Goal: Information Seeking & Learning: Understand process/instructions

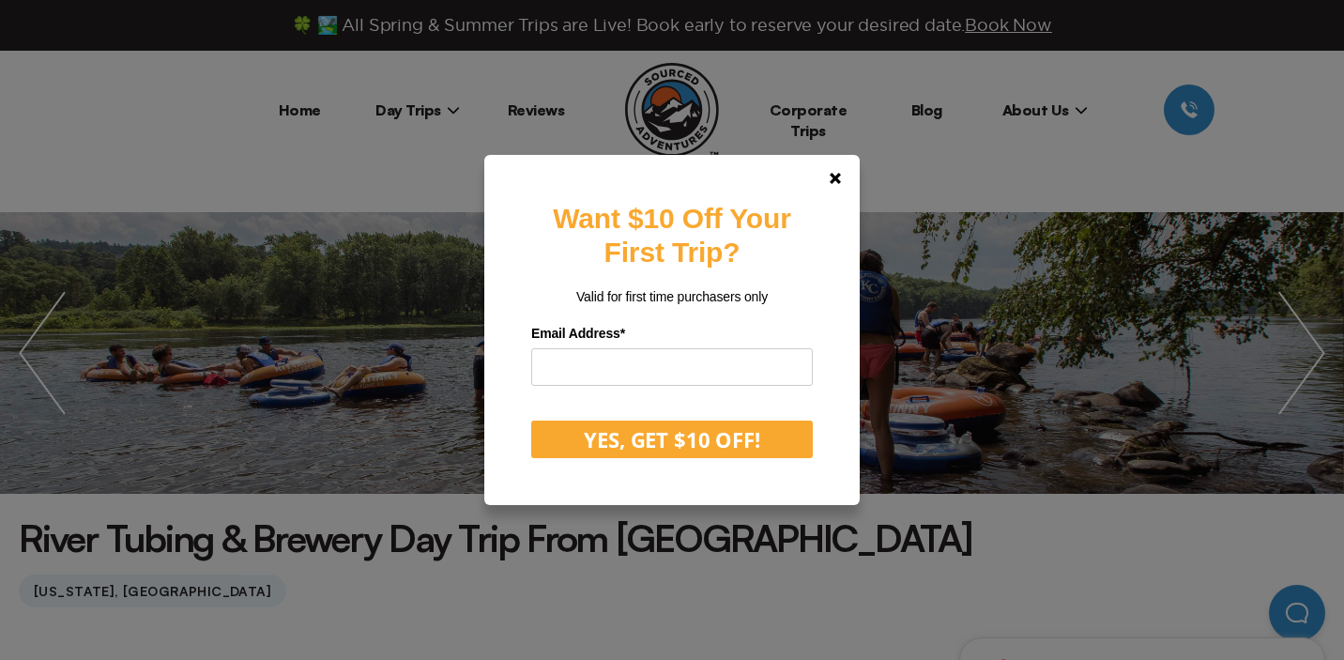
scroll to position [23, 0]
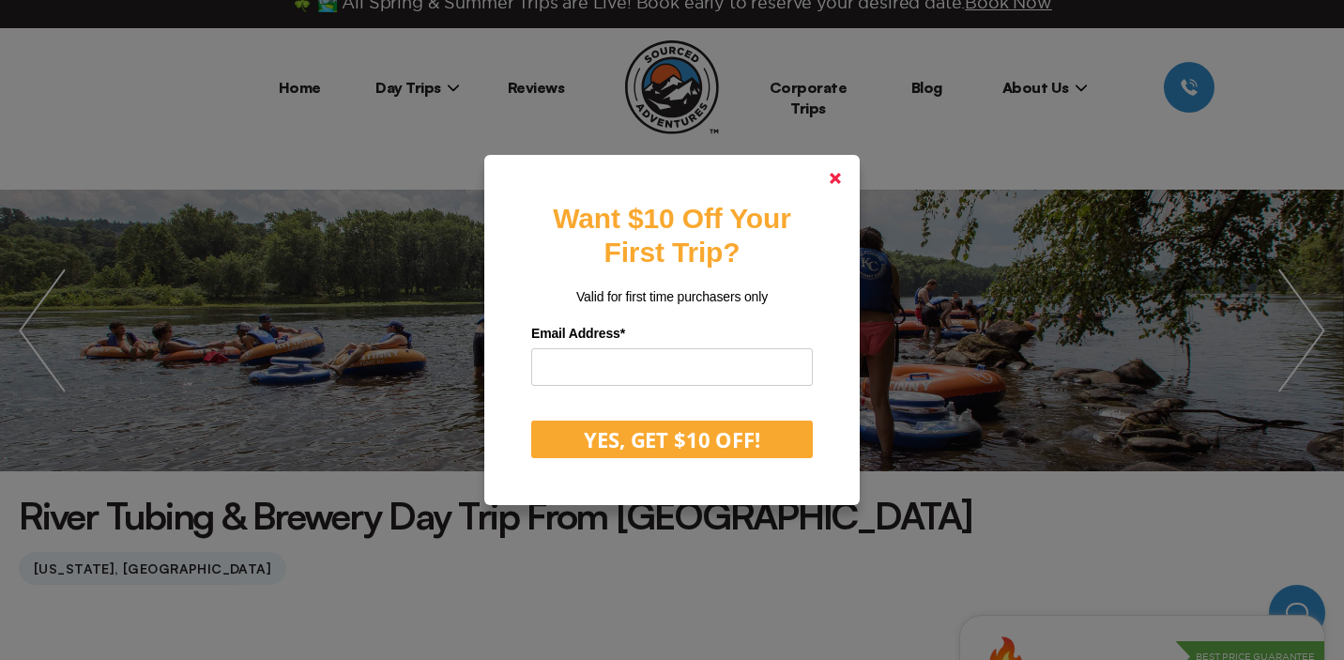
click at [837, 175] on icon at bounding box center [835, 178] width 11 height 11
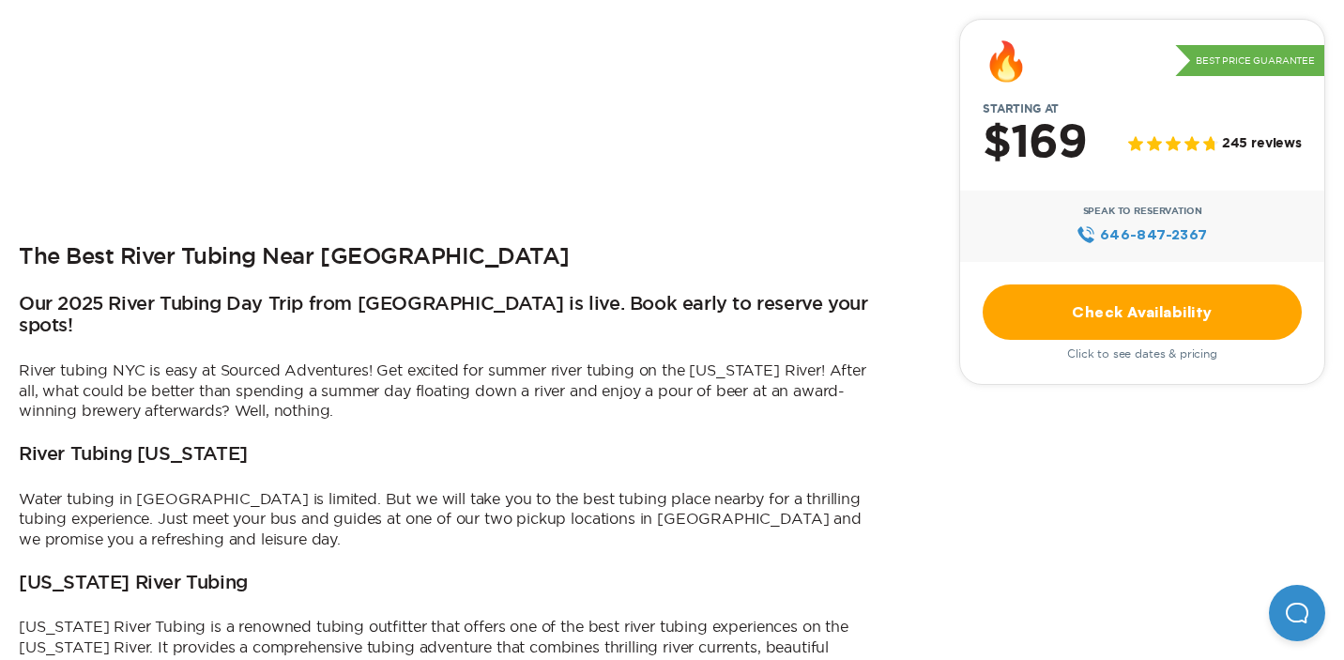
scroll to position [783, 0]
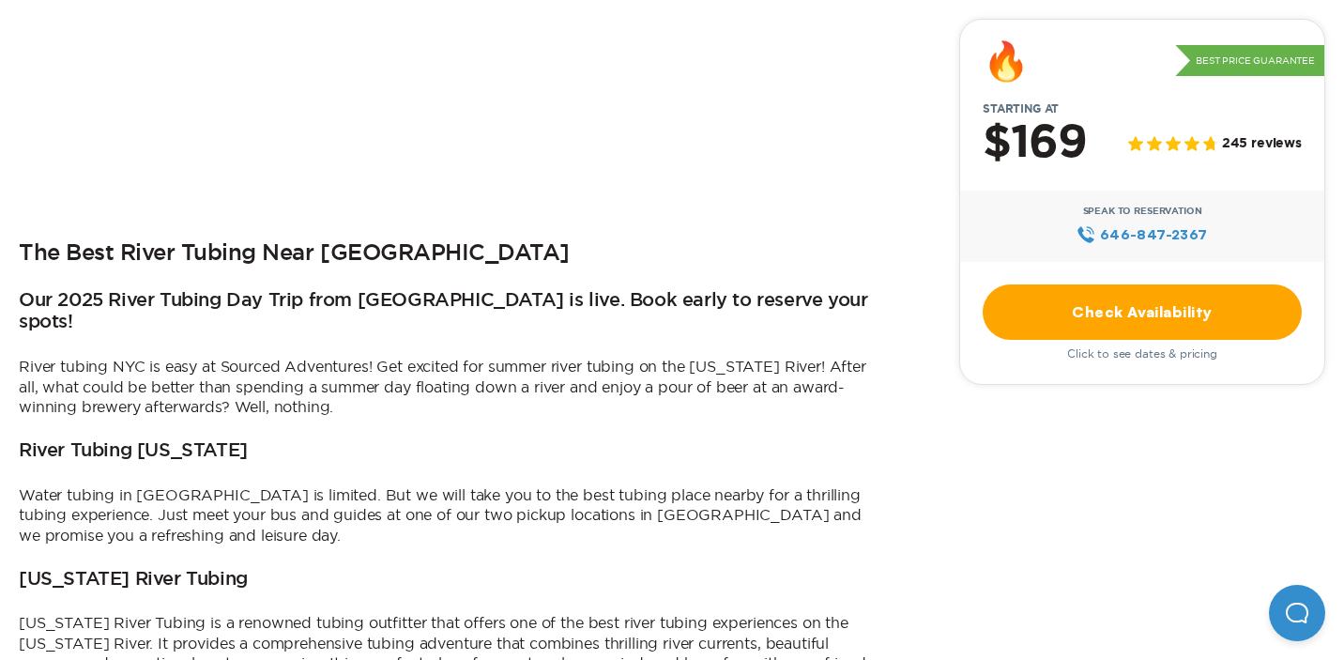
click at [1057, 313] on link "Check Availability" at bounding box center [1142, 311] width 319 height 55
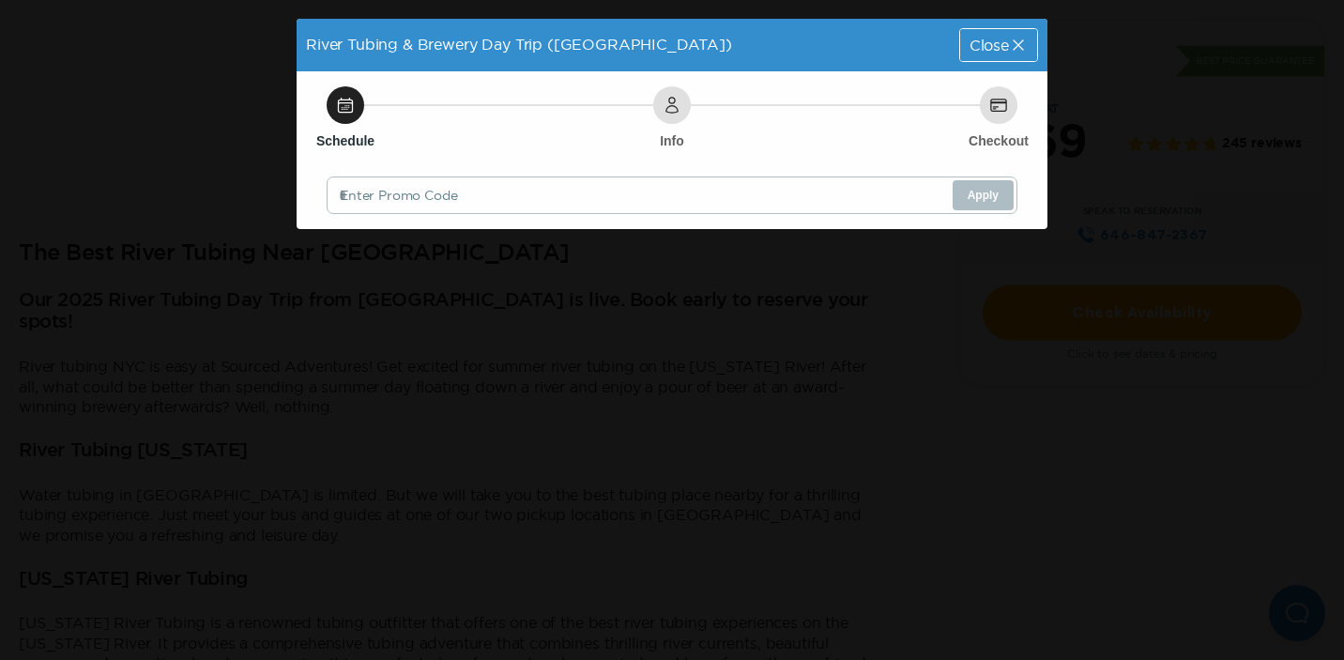
scroll to position [0, 0]
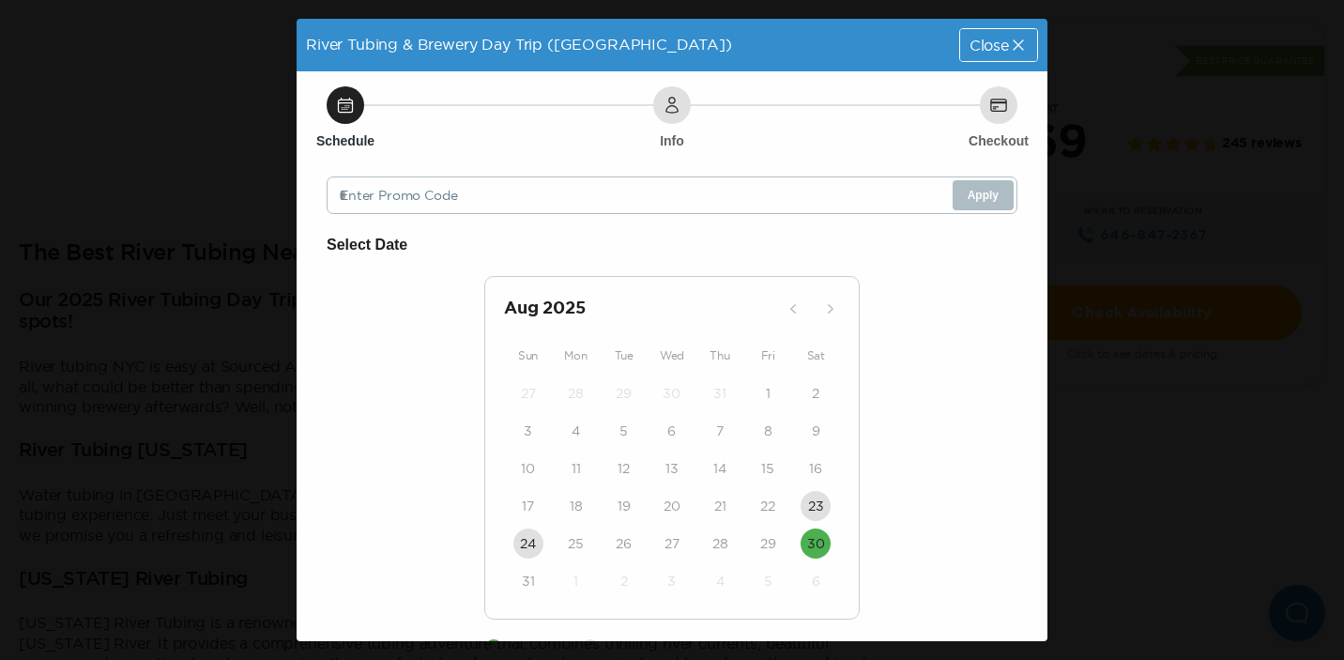
click at [973, 44] on span "Close" at bounding box center [989, 45] width 39 height 15
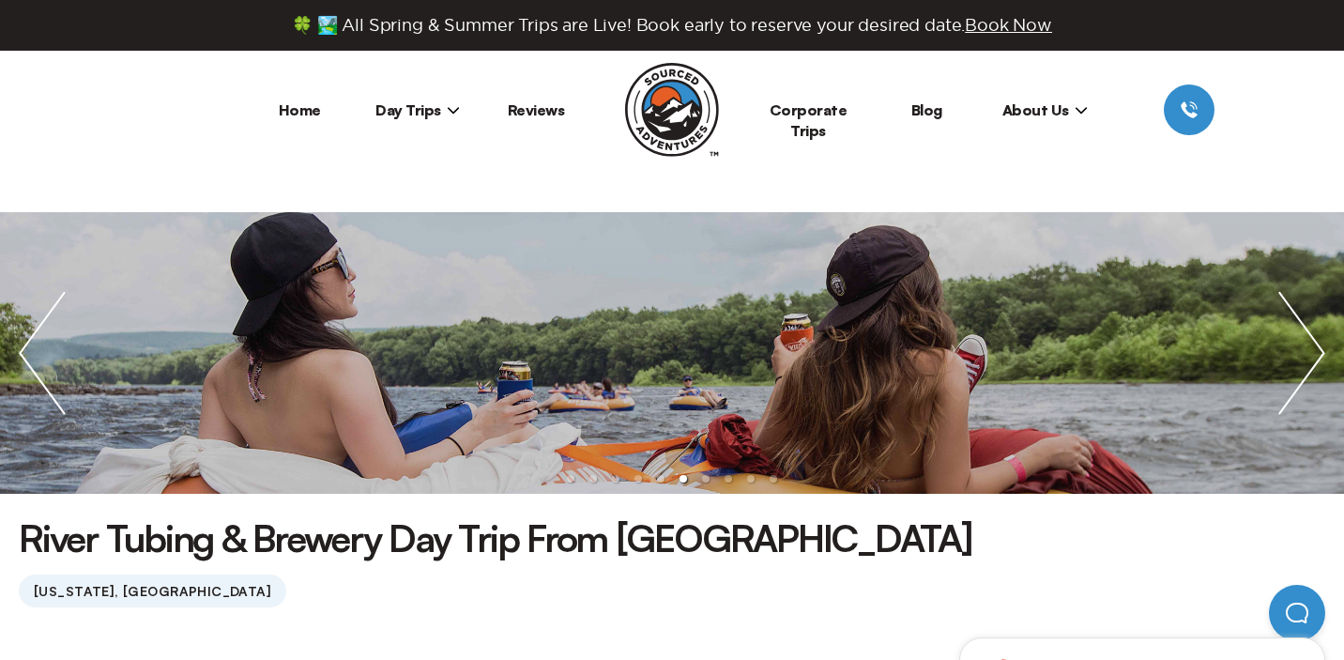
scroll to position [783, 0]
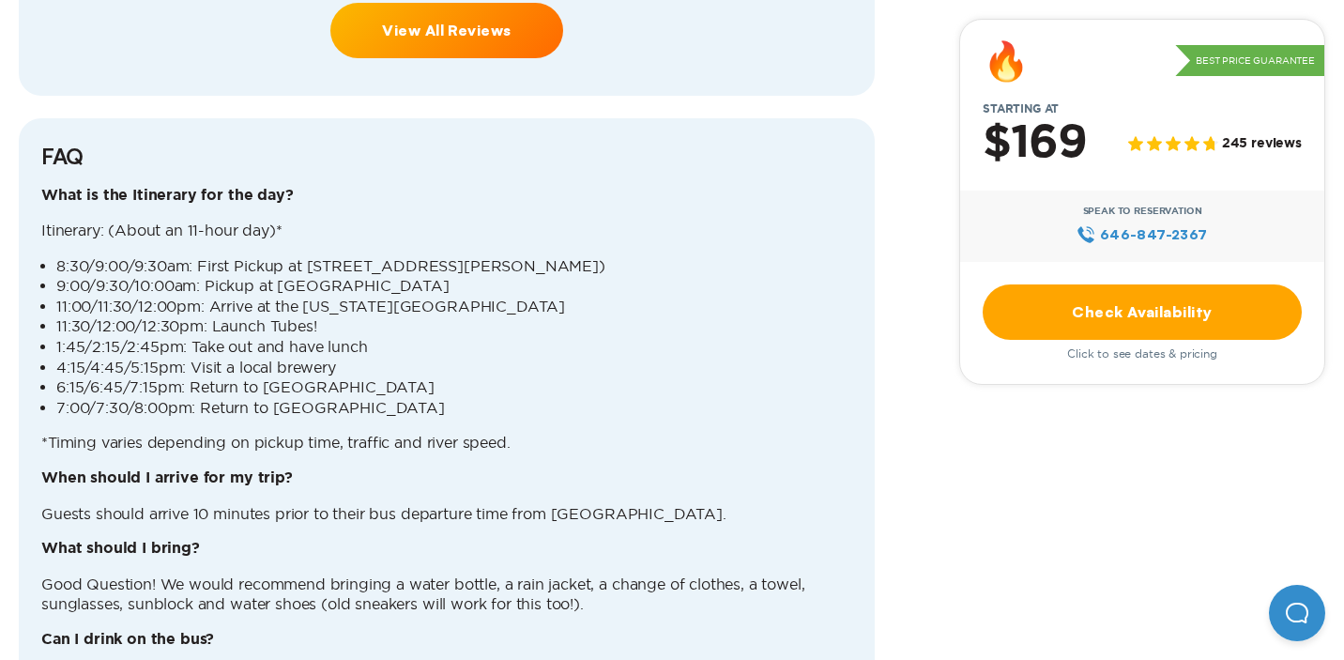
scroll to position [4865, 0]
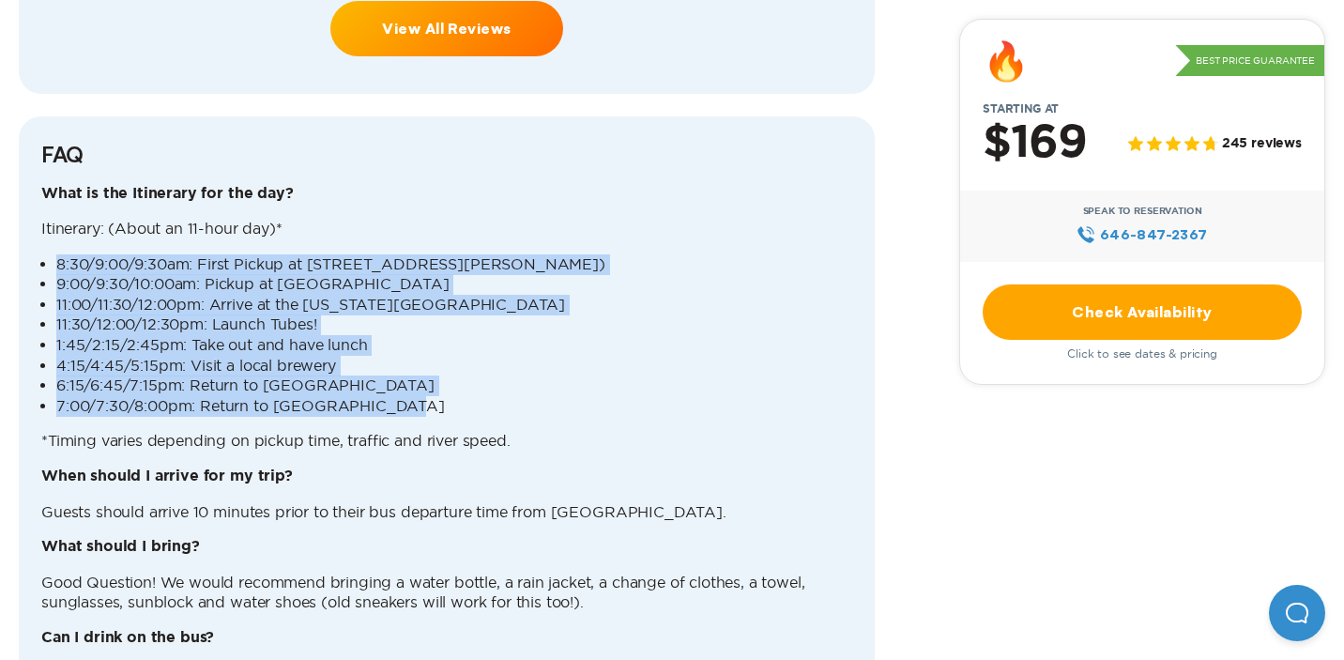
drag, startPoint x: 399, startPoint y: 360, endPoint x: 58, endPoint y: 227, distance: 365.6
click at [58, 254] on ul "8:30/9:00/9:30am: First Pickup at [STREET_ADDRESS][PERSON_NAME] ([GEOGRAPHIC_DA…" at bounding box center [446, 335] width 811 height 162
click at [42, 219] on p "Itinerary: (About an 11-hour day)*" at bounding box center [446, 229] width 811 height 21
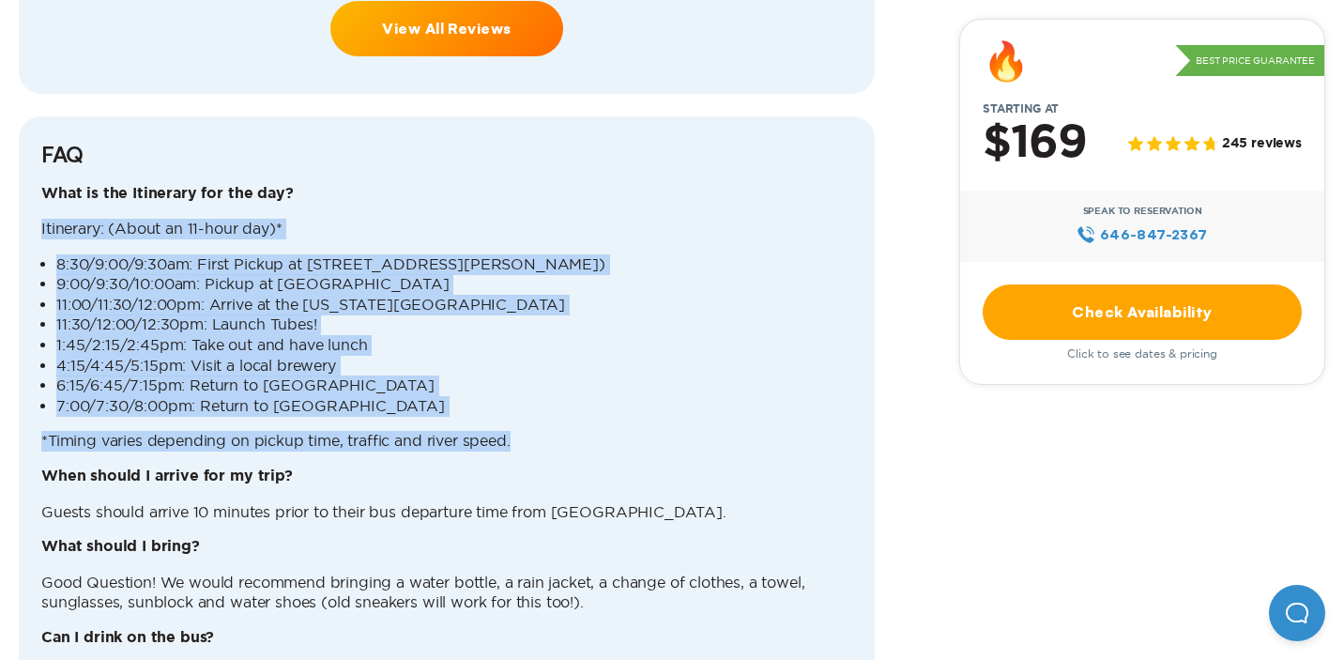
drag, startPoint x: 41, startPoint y: 184, endPoint x: 545, endPoint y: 398, distance: 547.7
click at [545, 398] on div "What is the Itinerary for the day? Itinerary: (About an 11-hour day)* 8:30/9:00…" at bounding box center [446, 592] width 811 height 816
copy div "Itinerary: (About an 11-hour day)* 8:30/9:00/9:30am: First Pickup at [STREET_AD…"
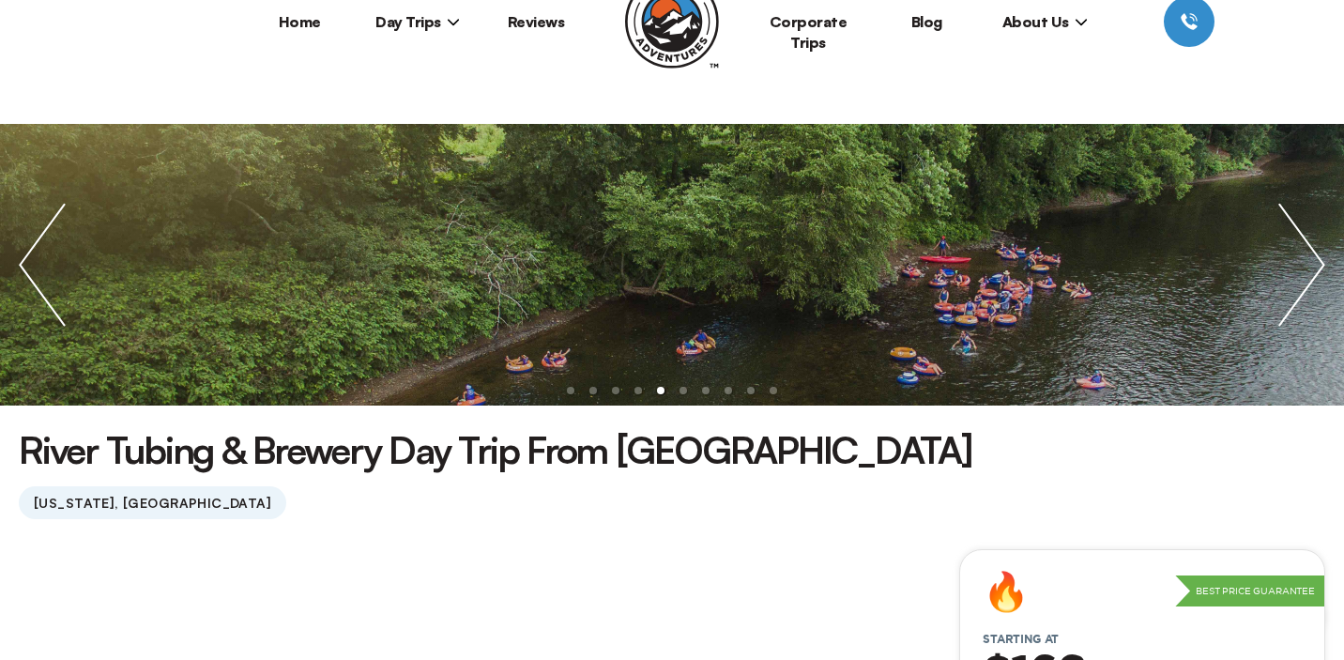
scroll to position [0, 0]
